Goal: Register for event/course

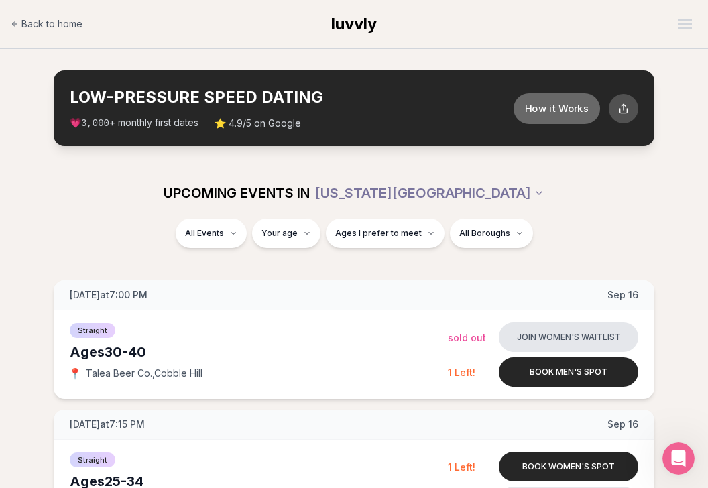
click at [545, 117] on button "How it Works" at bounding box center [556, 107] width 86 height 31
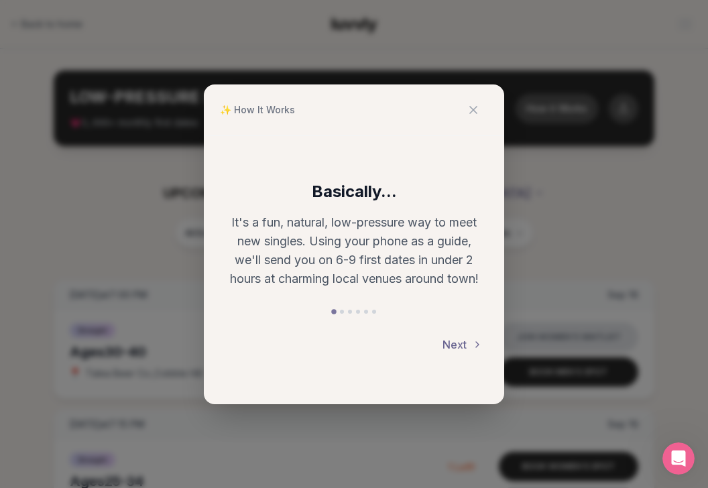
click at [459, 346] on button "Next" at bounding box center [462, 344] width 40 height 29
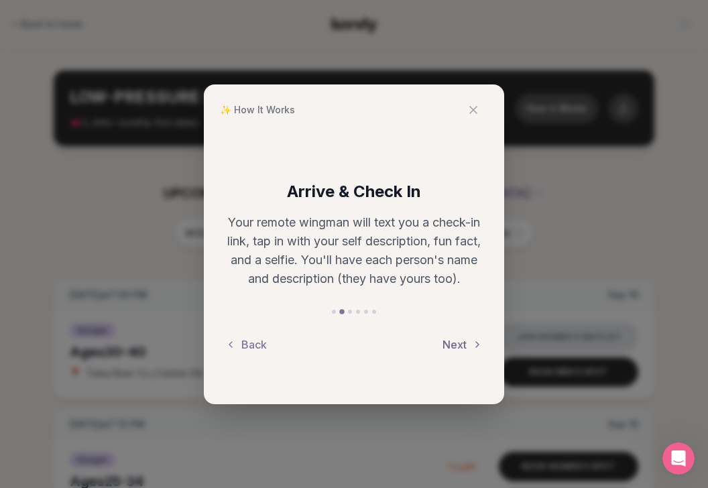
click at [459, 346] on button "Next" at bounding box center [462, 344] width 40 height 29
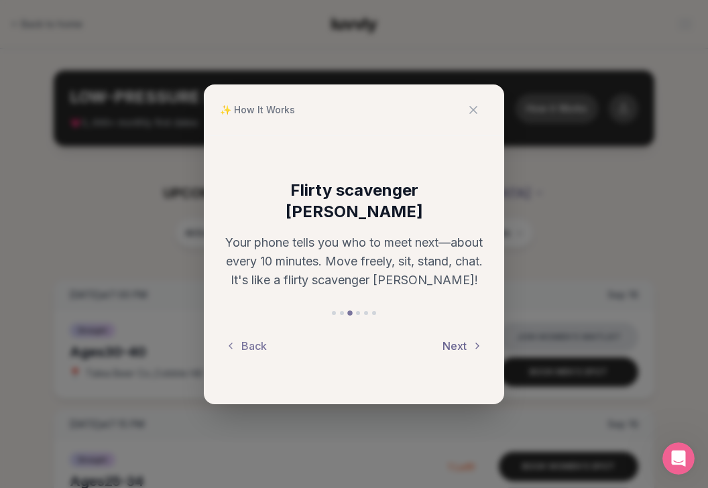
click at [455, 337] on button "Next" at bounding box center [462, 345] width 40 height 29
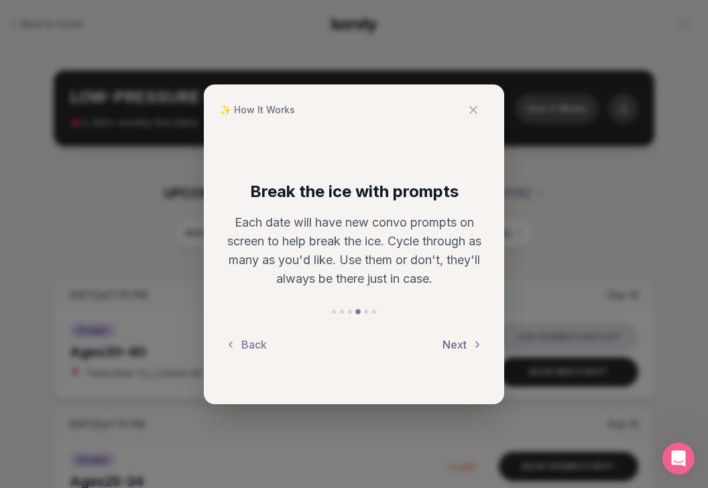
click at [455, 337] on button "Next" at bounding box center [462, 344] width 40 height 29
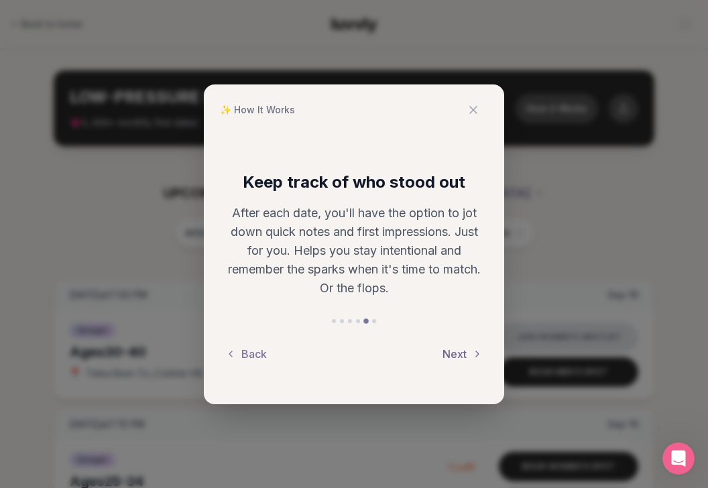
click at [455, 352] on button "Next" at bounding box center [462, 353] width 40 height 29
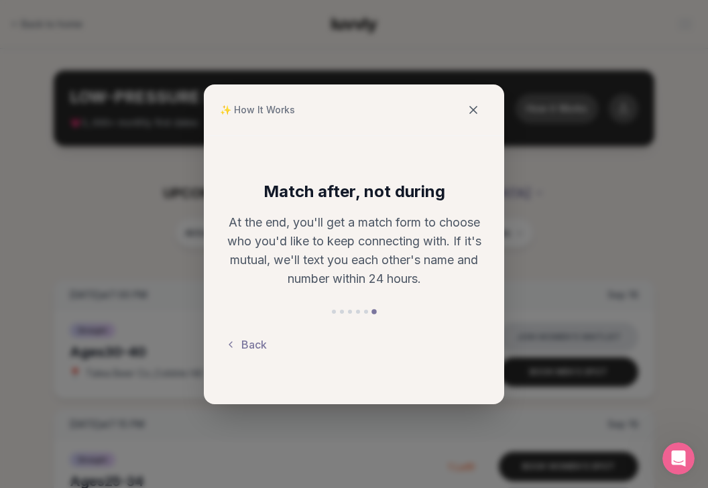
click at [471, 107] on icon at bounding box center [472, 109] width 13 height 13
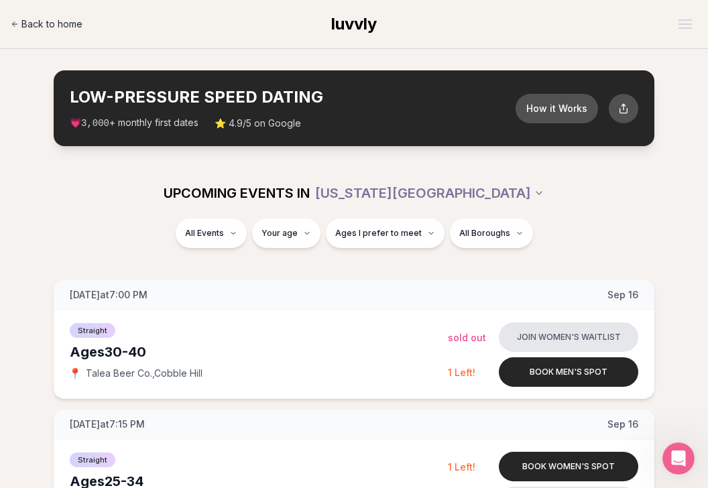
click at [54, 27] on span "Back to home" at bounding box center [51, 23] width 61 height 13
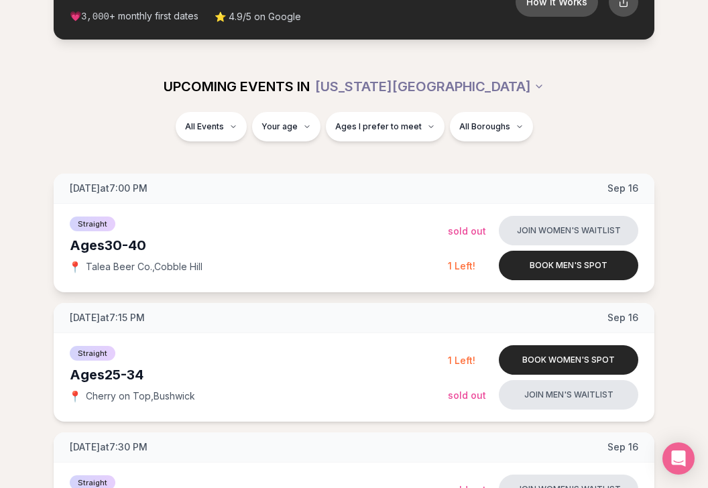
scroll to position [66, 0]
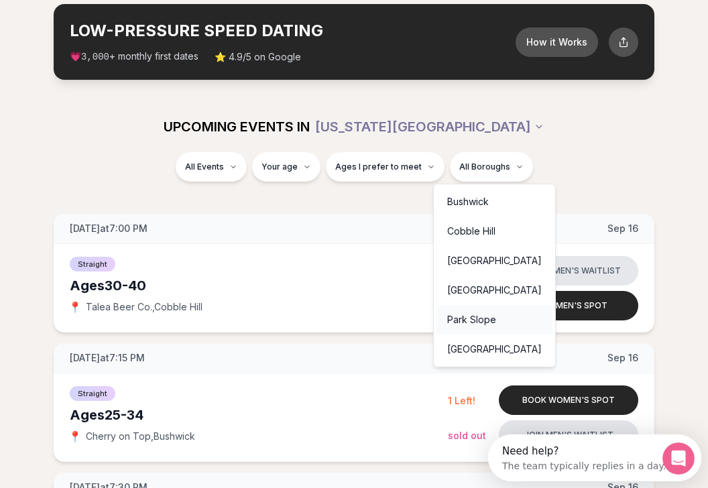
click at [472, 323] on div "Park Slope" at bounding box center [494, 319] width 116 height 29
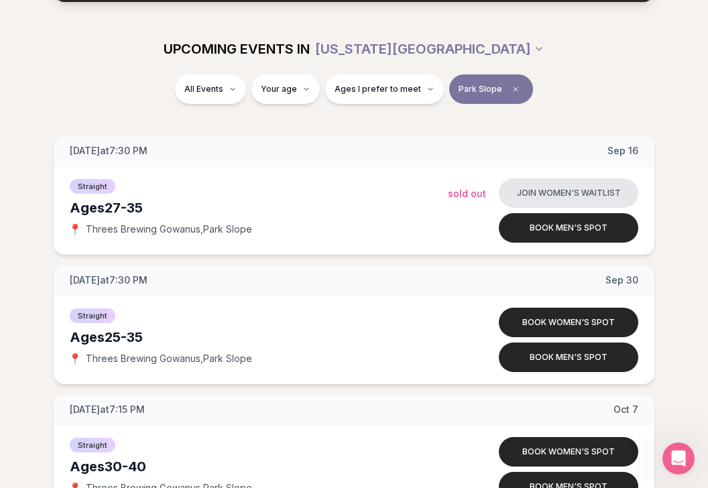
scroll to position [139, 0]
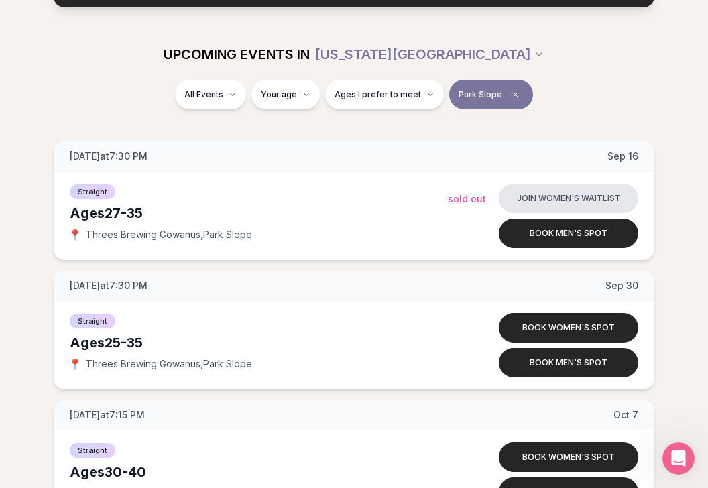
click at [495, 94] on span "Park Slope" at bounding box center [480, 94] width 44 height 11
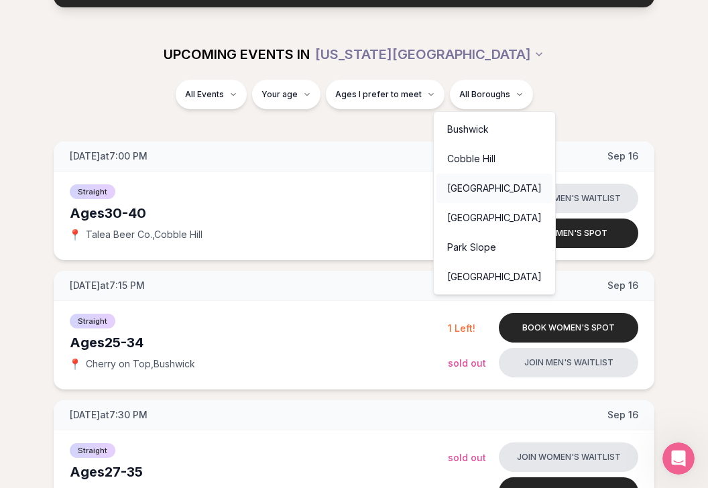
click at [483, 187] on div "[GEOGRAPHIC_DATA]" at bounding box center [494, 188] width 116 height 29
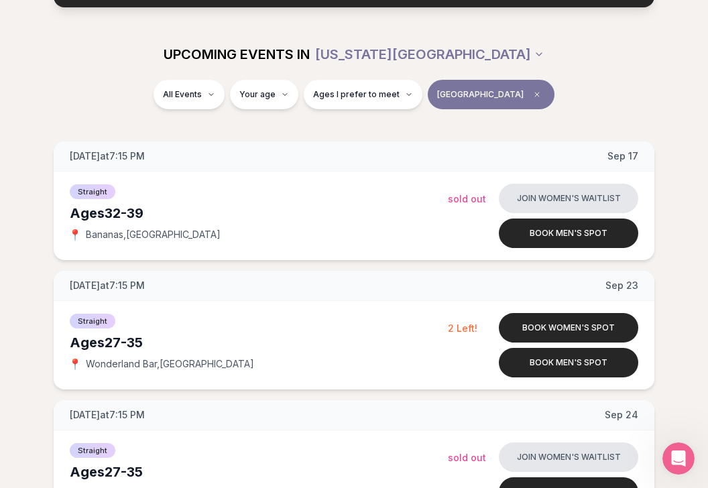
click at [515, 84] on button "[GEOGRAPHIC_DATA]" at bounding box center [491, 94] width 127 height 29
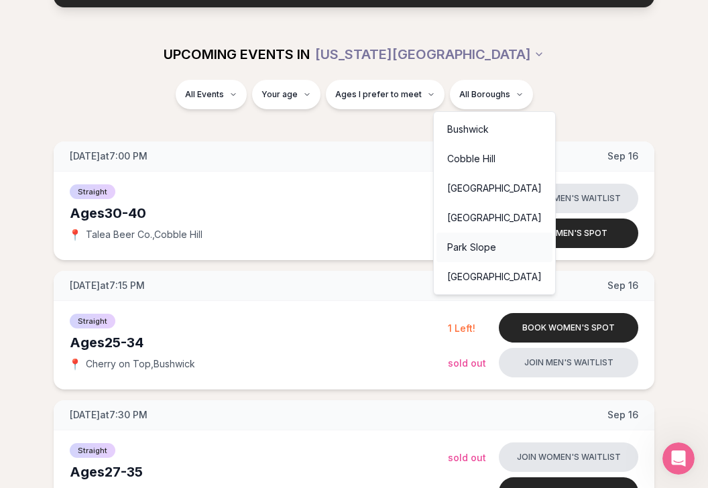
click at [474, 251] on div "Park Slope" at bounding box center [494, 247] width 116 height 29
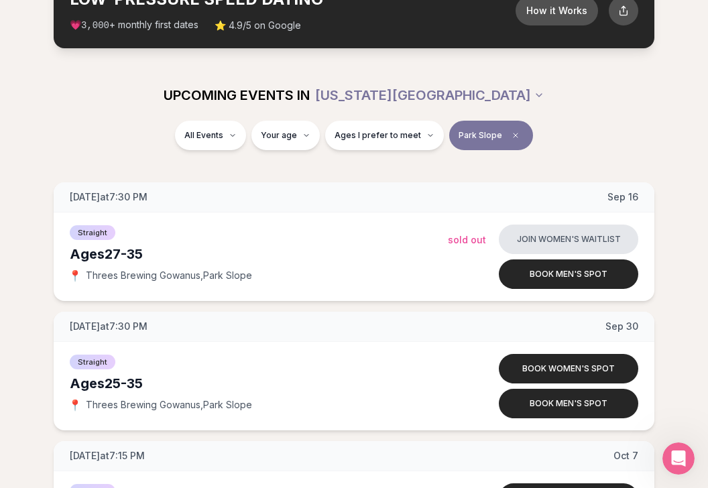
scroll to position [97, 0]
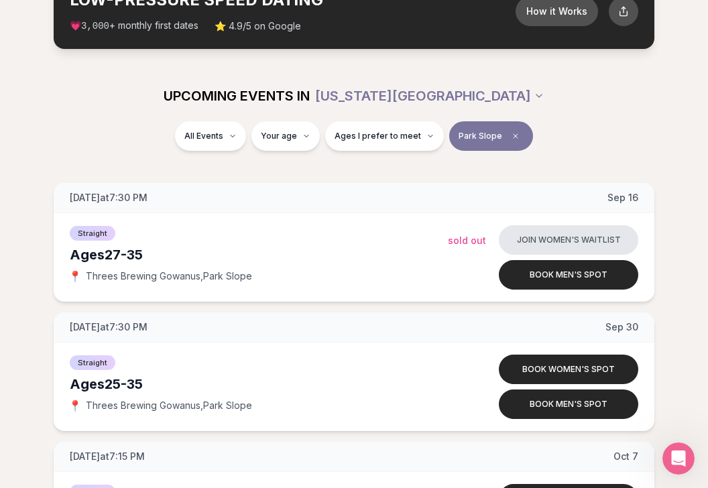
click at [517, 139] on button "Park Slope" at bounding box center [491, 135] width 84 height 29
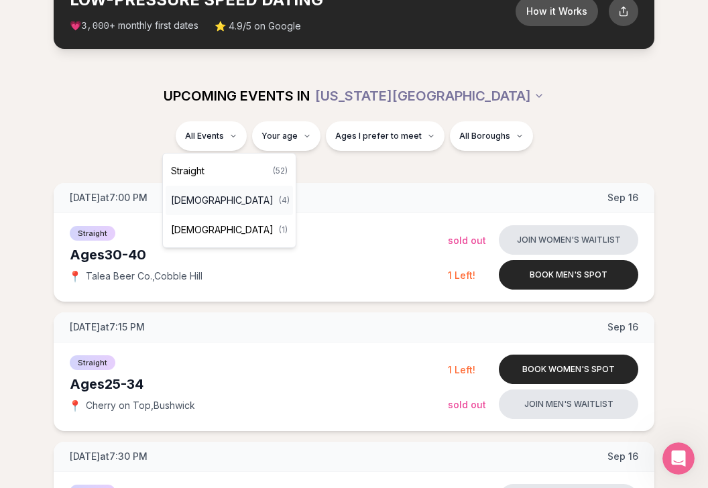
click at [218, 201] on span "[DEMOGRAPHIC_DATA]" at bounding box center [222, 200] width 103 height 13
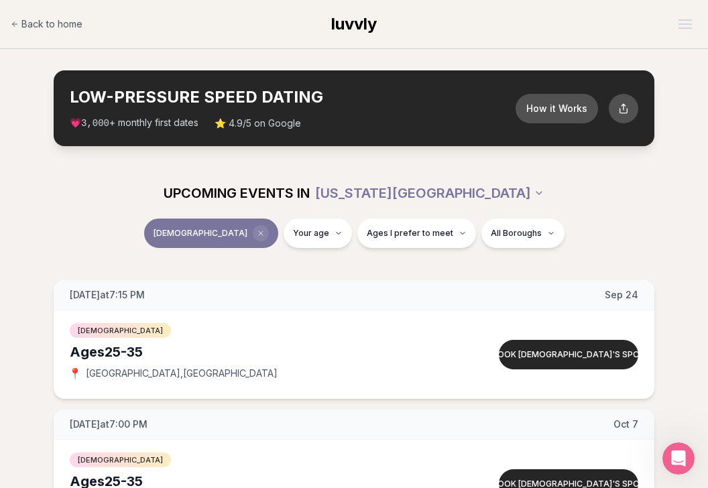
click at [257, 233] on icon "Clear event type filter" at bounding box center [261, 233] width 8 height 8
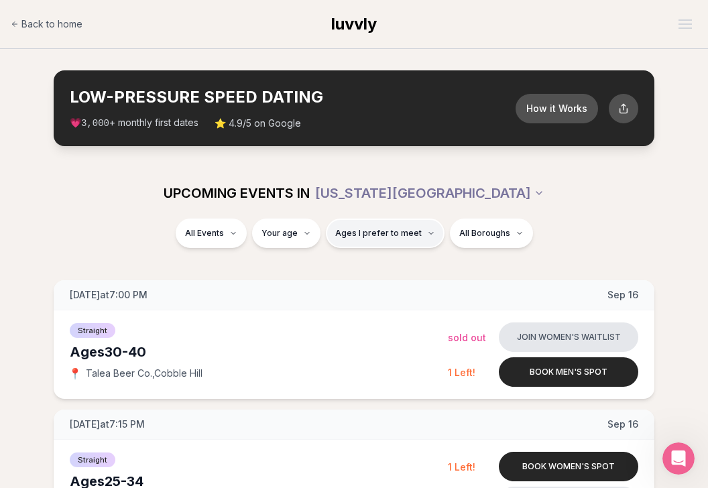
click at [397, 226] on button "Ages I prefer to meet" at bounding box center [385, 232] width 119 height 29
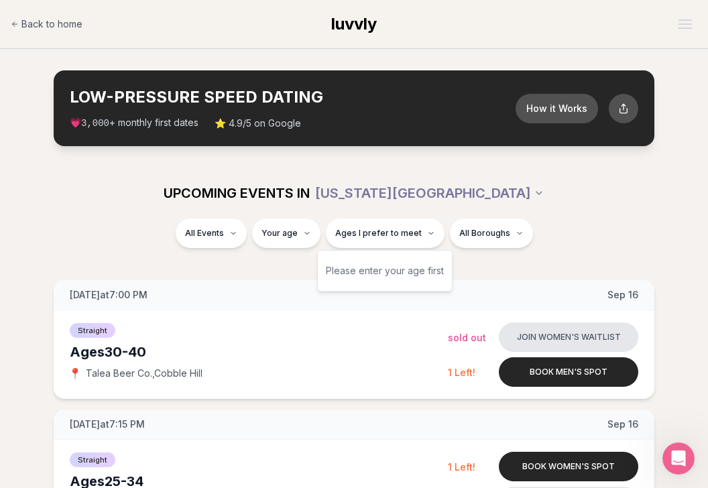
click at [389, 275] on div "Please enter your age first" at bounding box center [385, 271] width 118 height 24
click at [382, 265] on div "Please enter your age first" at bounding box center [385, 271] width 118 height 24
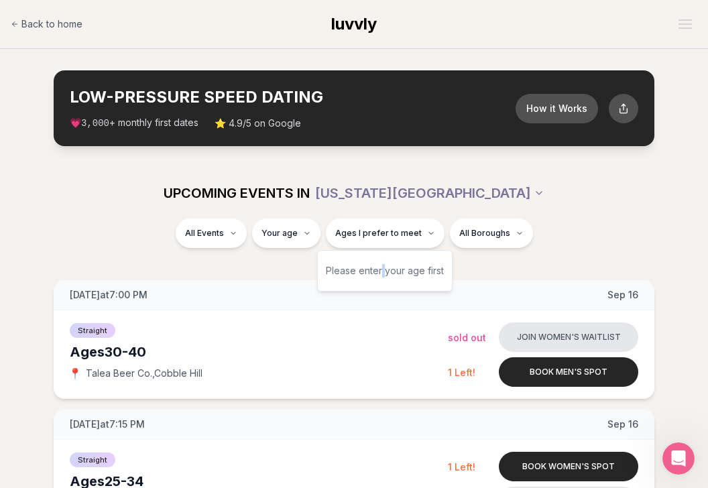
click at [564, 217] on div "UPCOMING EVENTS IN [US_STATE][GEOGRAPHIC_DATA]" at bounding box center [354, 193] width 708 height 51
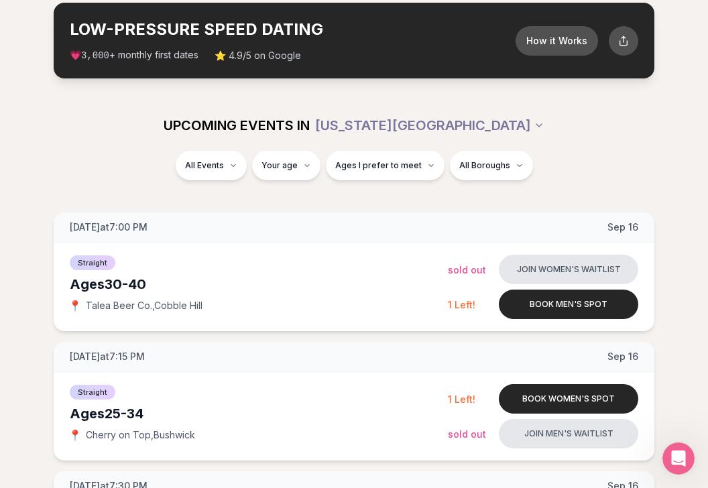
scroll to position [70, 0]
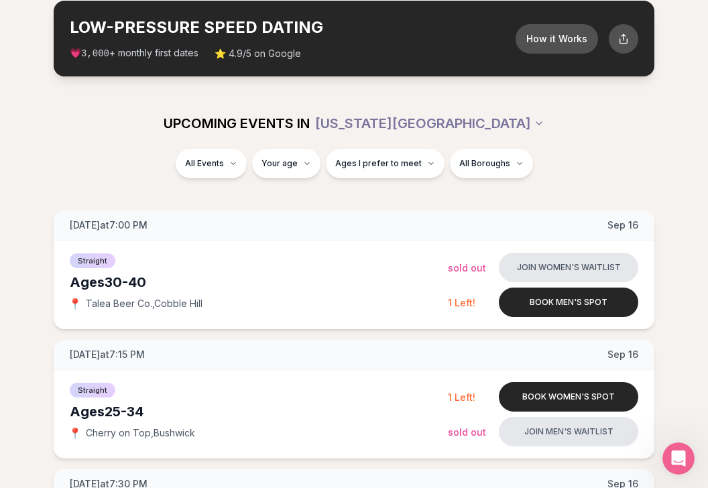
click at [298, 178] on div "All Events Your age Ages I prefer to meet All Boroughs" at bounding box center [354, 166] width 686 height 35
type input "**"
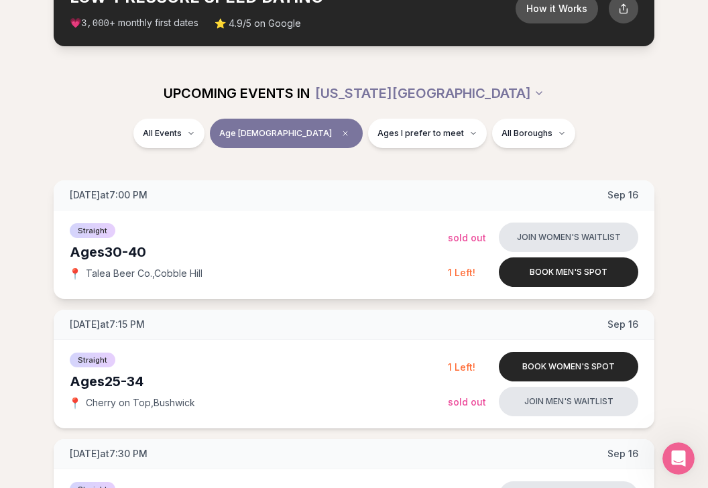
scroll to position [101, 0]
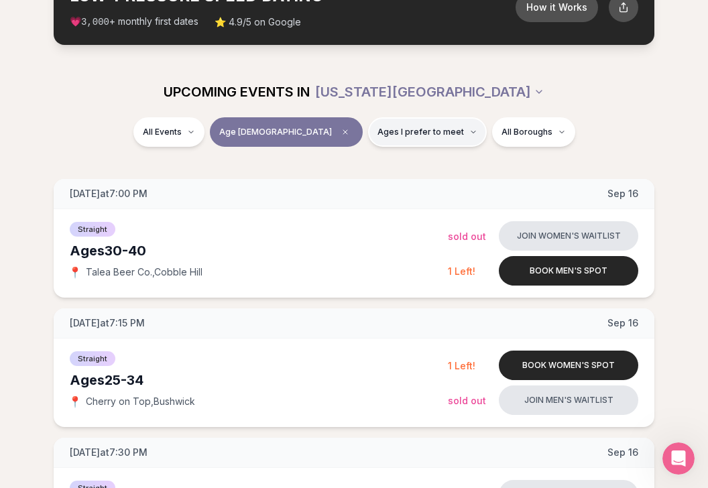
click at [368, 120] on button "Ages I prefer to meet" at bounding box center [427, 131] width 119 height 29
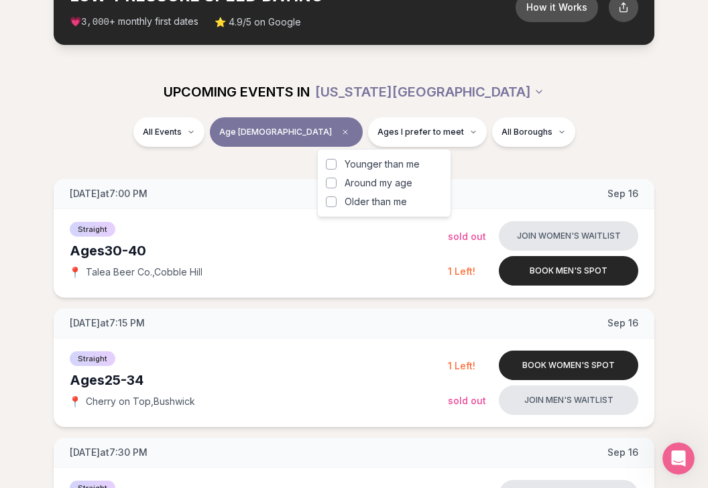
click at [335, 184] on button "Around my age" at bounding box center [331, 183] width 11 height 11
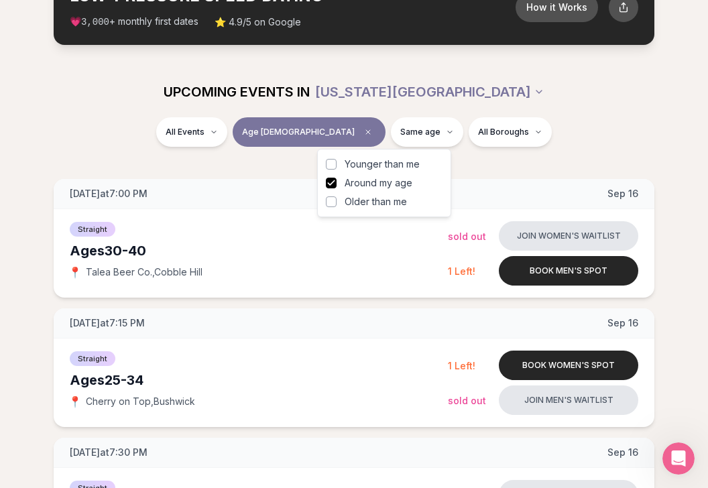
click at [330, 202] on button "Older than me" at bounding box center [331, 201] width 11 height 11
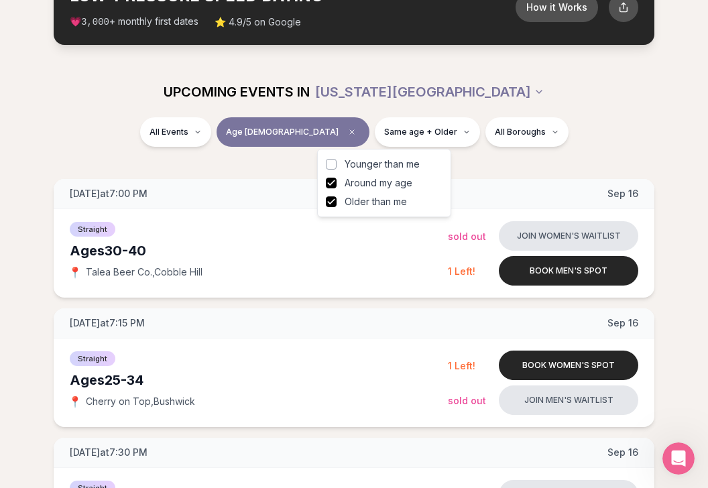
click at [601, 138] on div "All Events Age [DEMOGRAPHIC_DATA] Same age + Older All Boroughs" at bounding box center [354, 134] width 686 height 35
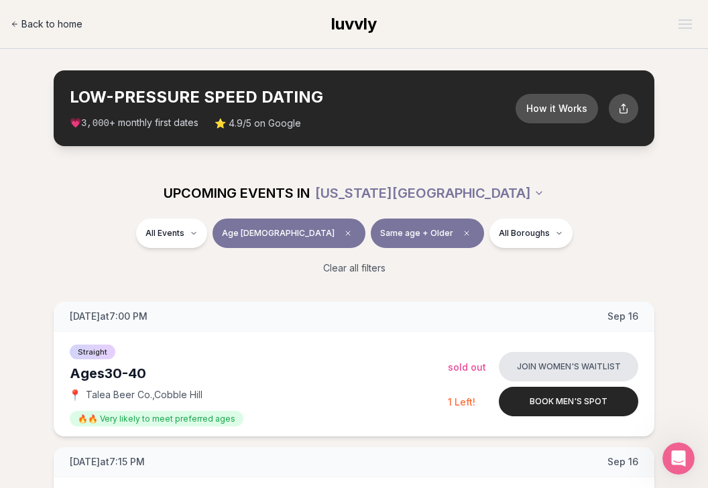
click at [60, 31] on link "Back to home" at bounding box center [47, 24] width 72 height 27
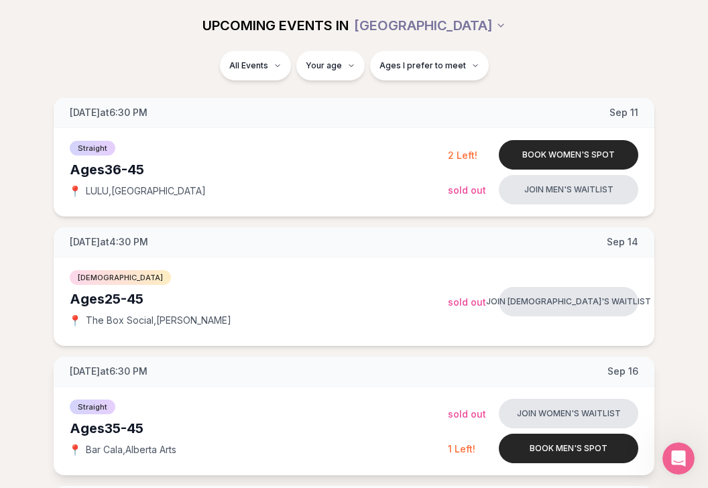
scroll to position [190, 0]
